Goal: Complete application form: Complete application form

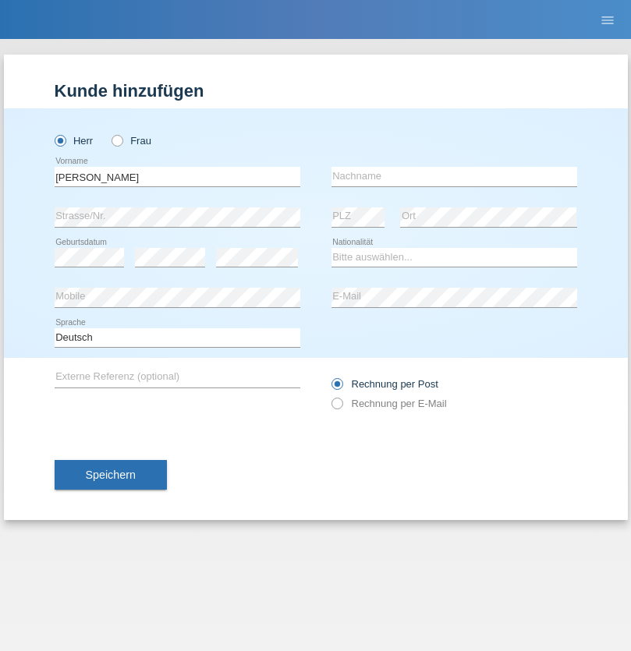
type input "[PERSON_NAME]"
click at [454, 176] on input "text" at bounding box center [454, 176] width 246 height 19
type input "Pivot"
select select "CH"
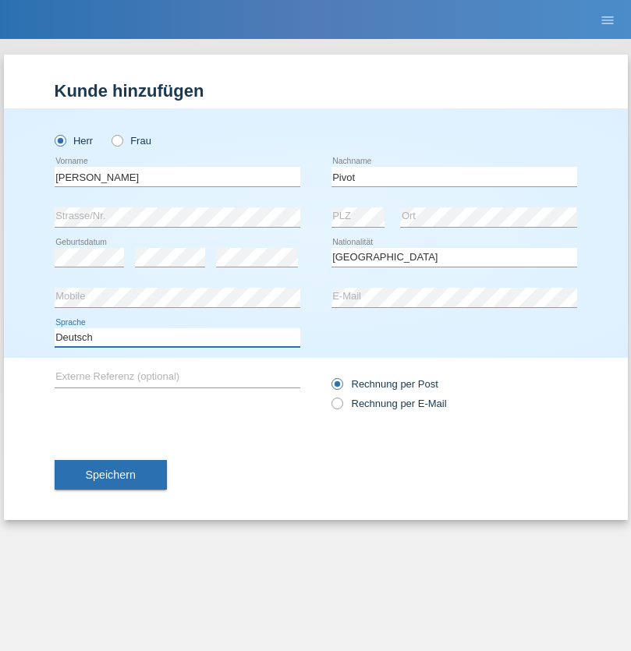
select select "en"
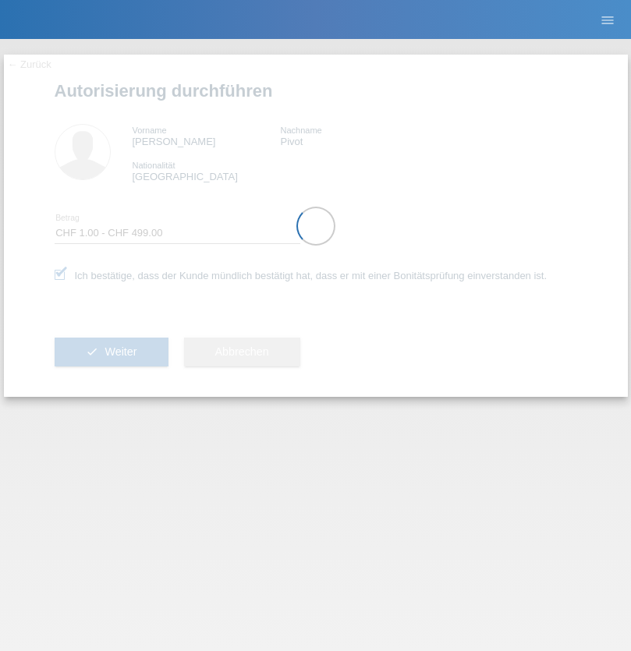
select select "1"
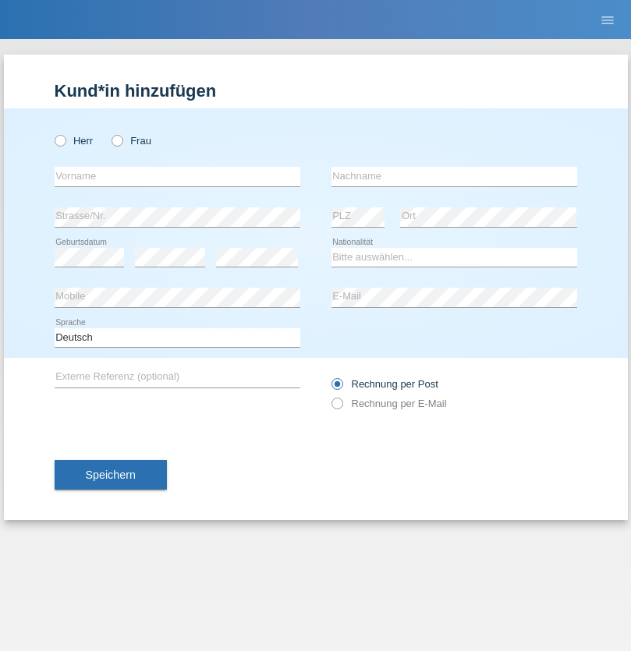
radio input "true"
click at [177, 176] on input "text" at bounding box center [178, 176] width 246 height 19
type input "Mamour"
click at [454, 176] on input "text" at bounding box center [454, 176] width 246 height 19
type input "Badiane"
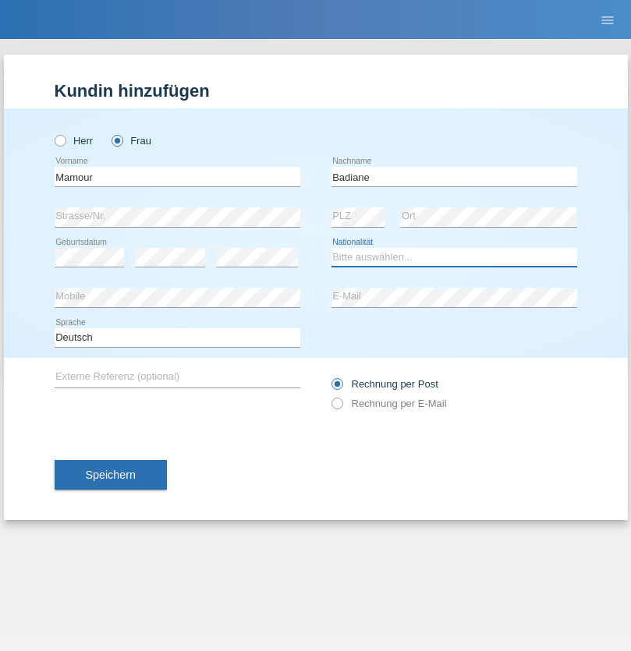
select select "SN"
select select "C"
select select "24"
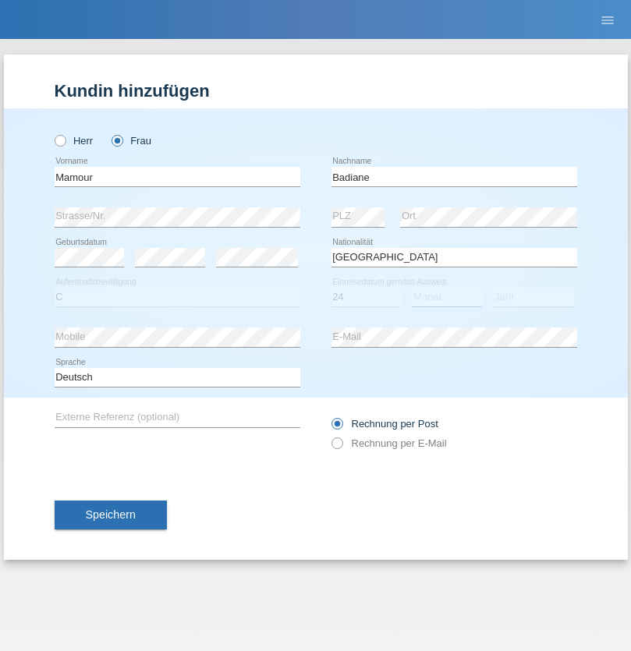
select select "02"
select select "2021"
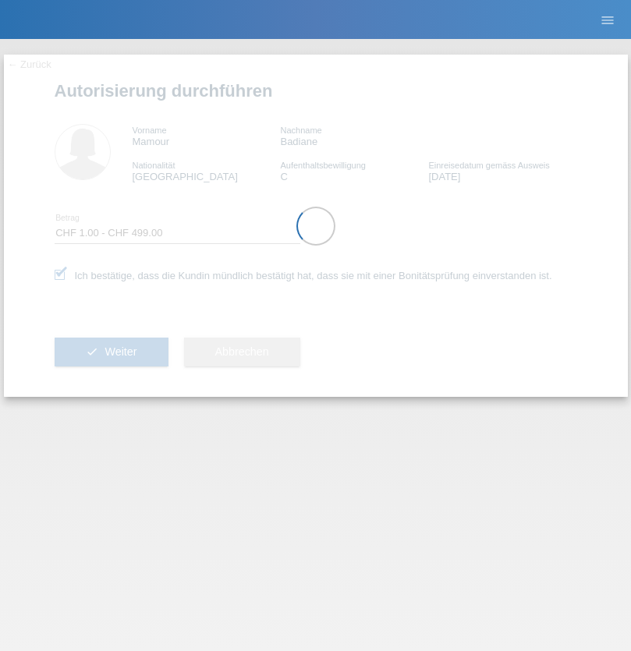
select select "1"
